Goal: Task Accomplishment & Management: Manage account settings

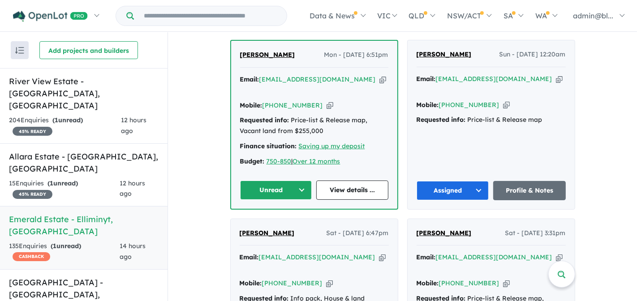
scroll to position [375, 0]
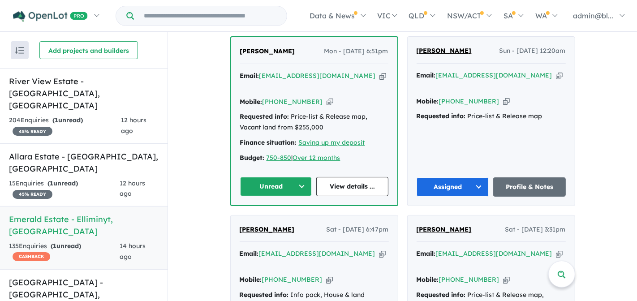
click at [352, 79] on div "Email: kymitchell1995@gmail.com Copied!" at bounding box center [314, 81] width 148 height 21
click at [379, 81] on icon "button" at bounding box center [382, 75] width 7 height 9
click at [326, 99] on icon "button" at bounding box center [329, 101] width 7 height 9
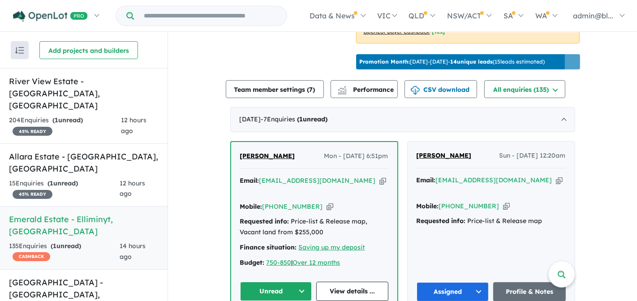
scroll to position [392, 0]
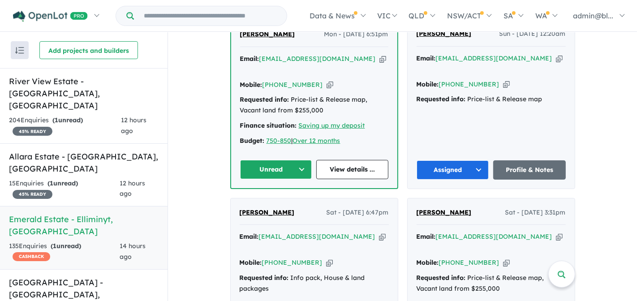
click at [296, 166] on button "Unread" at bounding box center [276, 169] width 72 height 19
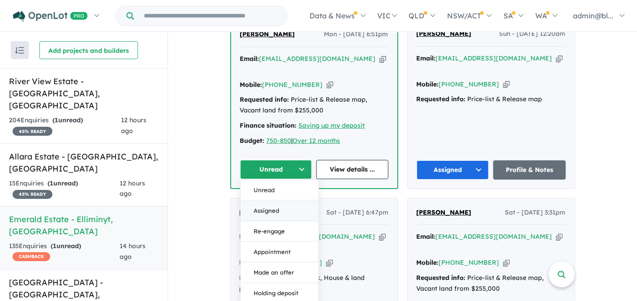
click at [277, 207] on button "Assigned" at bounding box center [279, 210] width 78 height 21
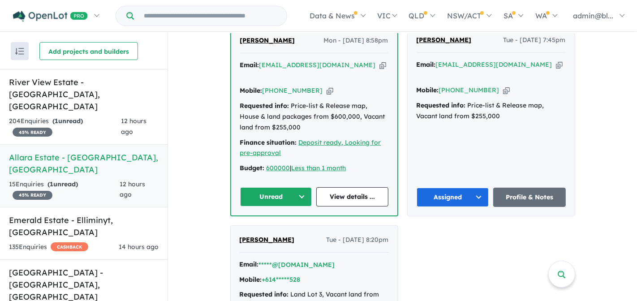
scroll to position [387, 0]
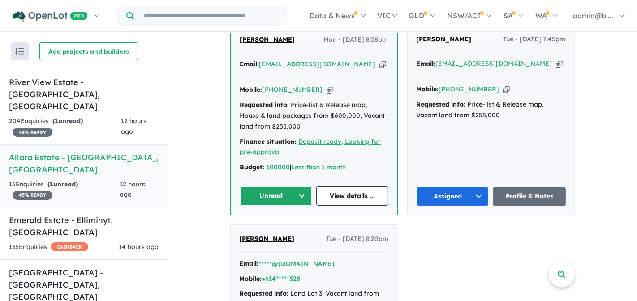
click at [379, 60] on icon "button" at bounding box center [382, 64] width 7 height 9
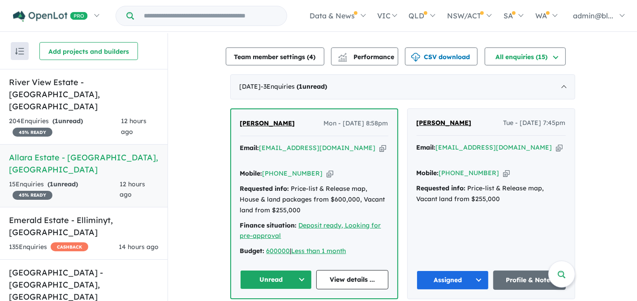
scroll to position [304, 0]
click at [379, 143] on icon "button" at bounding box center [382, 147] width 7 height 9
click at [326, 168] on icon "button" at bounding box center [329, 172] width 7 height 9
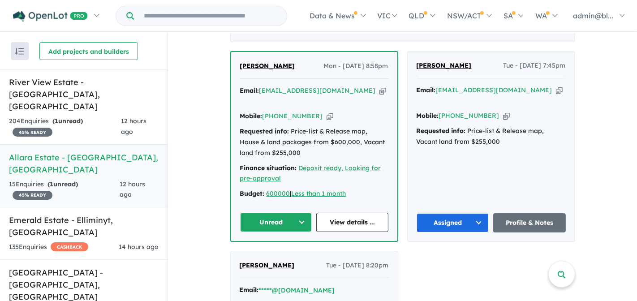
scroll to position [359, 0]
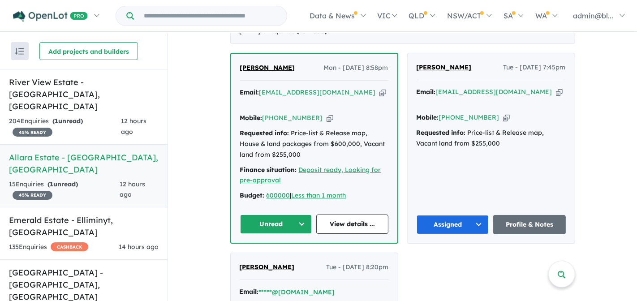
click at [300, 215] on button "Unread" at bounding box center [276, 224] width 72 height 19
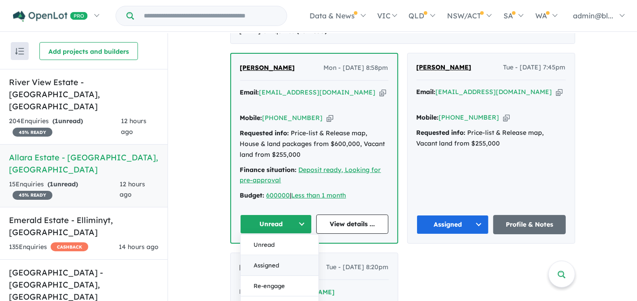
click at [272, 259] on button "Assigned" at bounding box center [279, 265] width 78 height 21
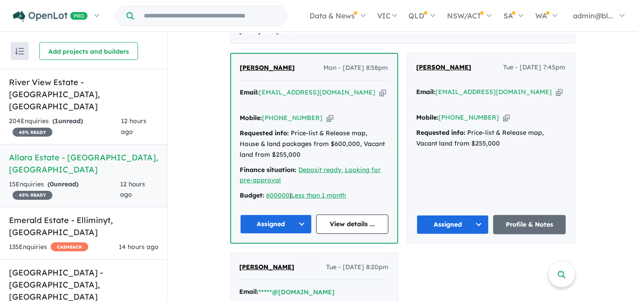
click at [223, 212] on div "View 6 projects in your account [GEOGRAPHIC_DATA] - [GEOGRAPHIC_DATA] 45 % READ…" at bounding box center [402, 150] width 469 height 952
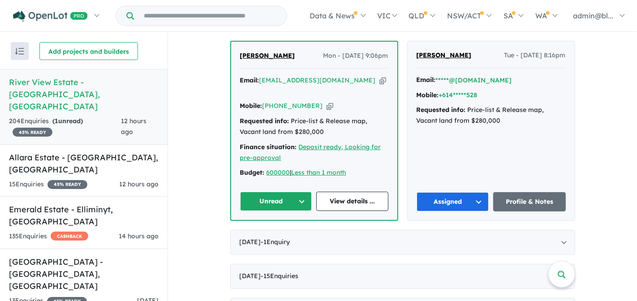
scroll to position [379, 0]
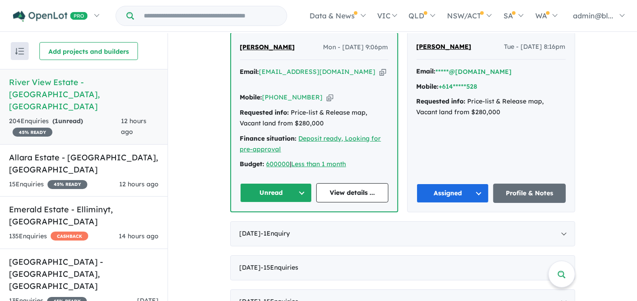
click at [280, 199] on button "Unread" at bounding box center [276, 192] width 72 height 19
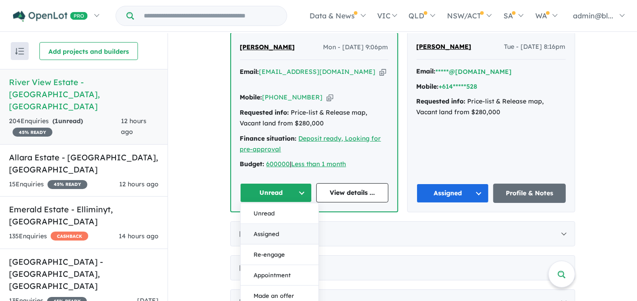
click at [277, 230] on button "Assigned" at bounding box center [279, 234] width 78 height 21
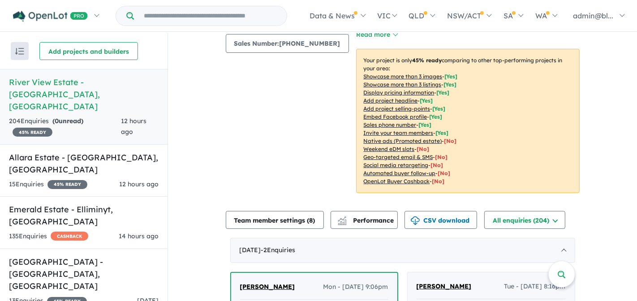
scroll to position [109, 0]
